Goal: Task Accomplishment & Management: Use online tool/utility

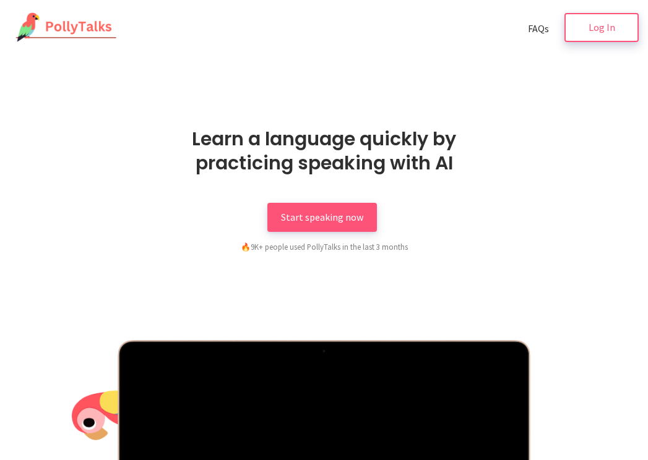
click at [624, 41] on link "Log In" at bounding box center [601, 27] width 74 height 29
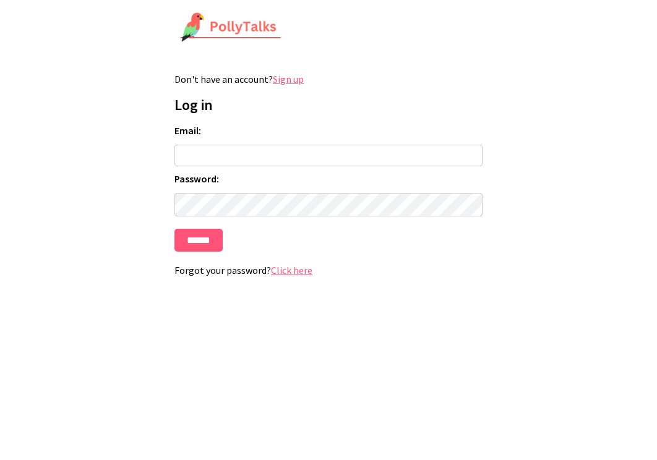
click at [400, 147] on input "Email:" at bounding box center [328, 156] width 308 height 22
type input "**********"
click at [186, 237] on input "******" at bounding box center [198, 240] width 48 height 23
